Goal: Navigation & Orientation: Find specific page/section

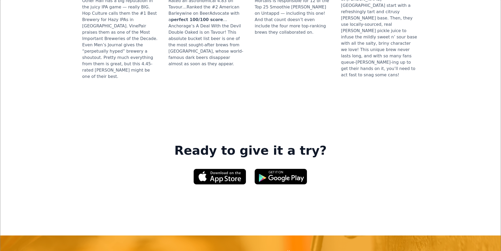
scroll to position [736, 0]
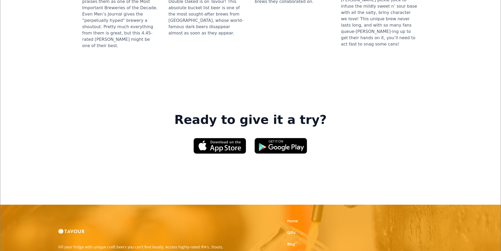
click at [312, 250] on link "Partner With Us" at bounding box center [301, 255] width 29 height 5
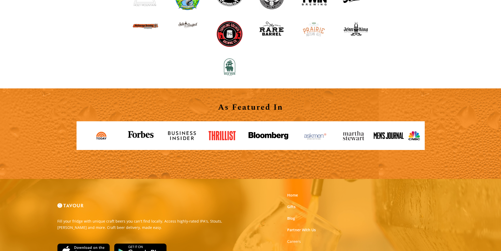
scroll to position [580, 0]
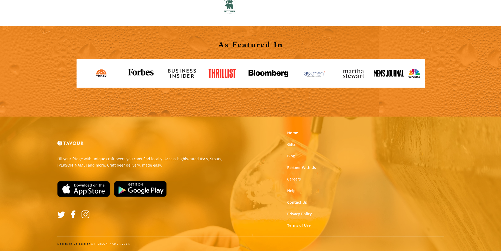
click at [291, 146] on link "Gifts" at bounding box center [291, 144] width 8 height 5
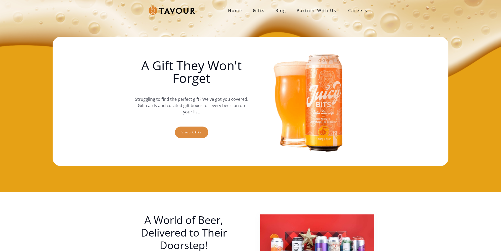
click at [201, 133] on link "Shop gifts" at bounding box center [191, 132] width 33 height 12
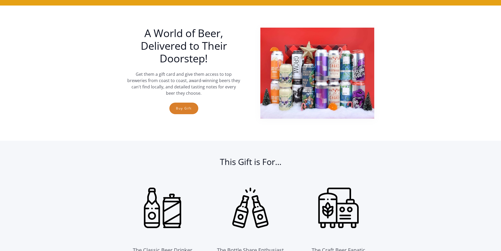
scroll to position [192, 0]
